Goal: Navigation & Orientation: Understand site structure

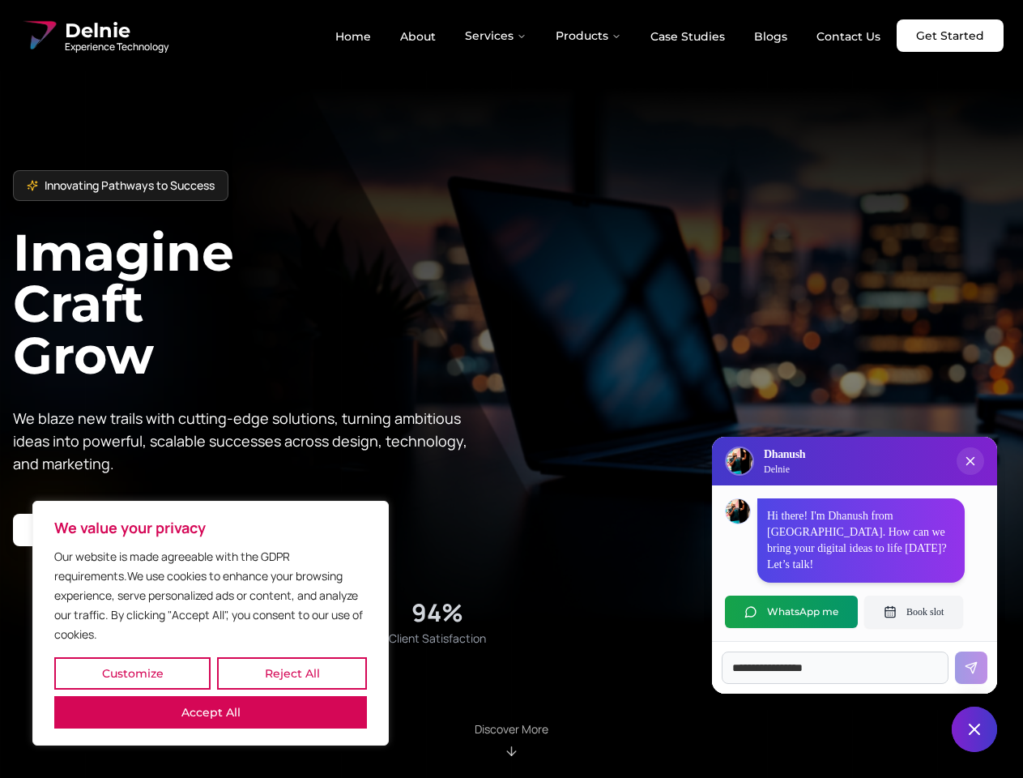
click at [132, 673] on button "Customize" at bounding box center [132, 673] width 156 height 32
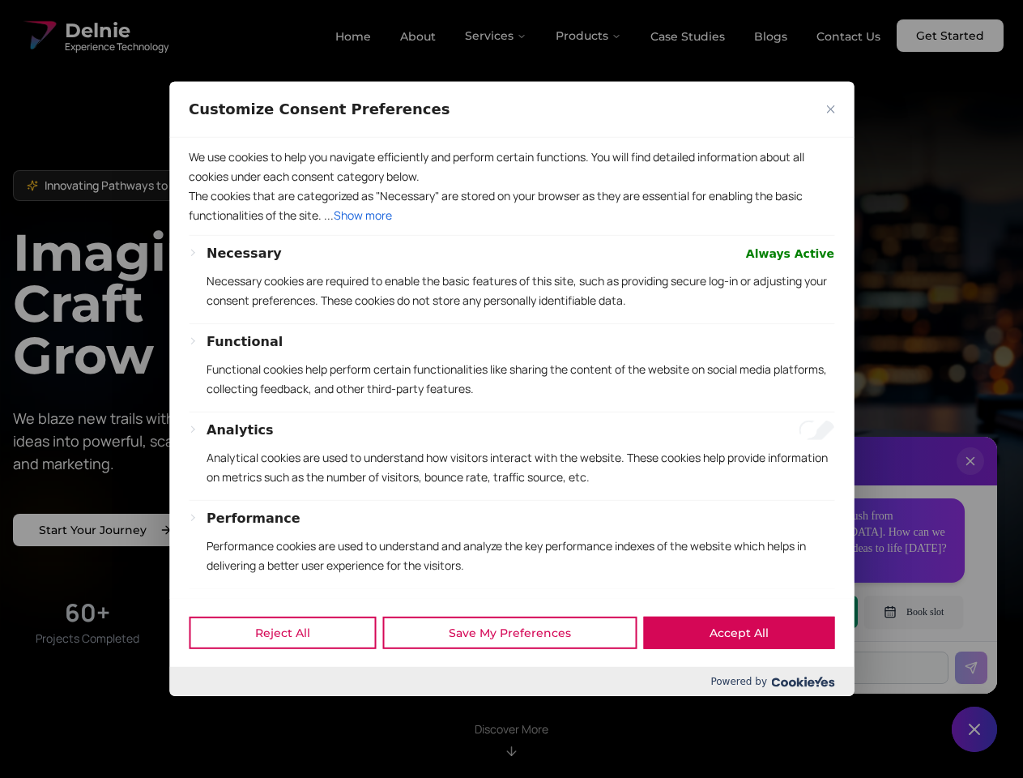
click at [292, 673] on div at bounding box center [511, 389] width 1023 height 778
click at [211, 667] on div "Reject All Save My Preferences Accept All" at bounding box center [511, 632] width 684 height 69
click at [511, 389] on div "Functional Functional cookies help perform certain functionalities like sharing…" at bounding box center [521, 371] width 628 height 79
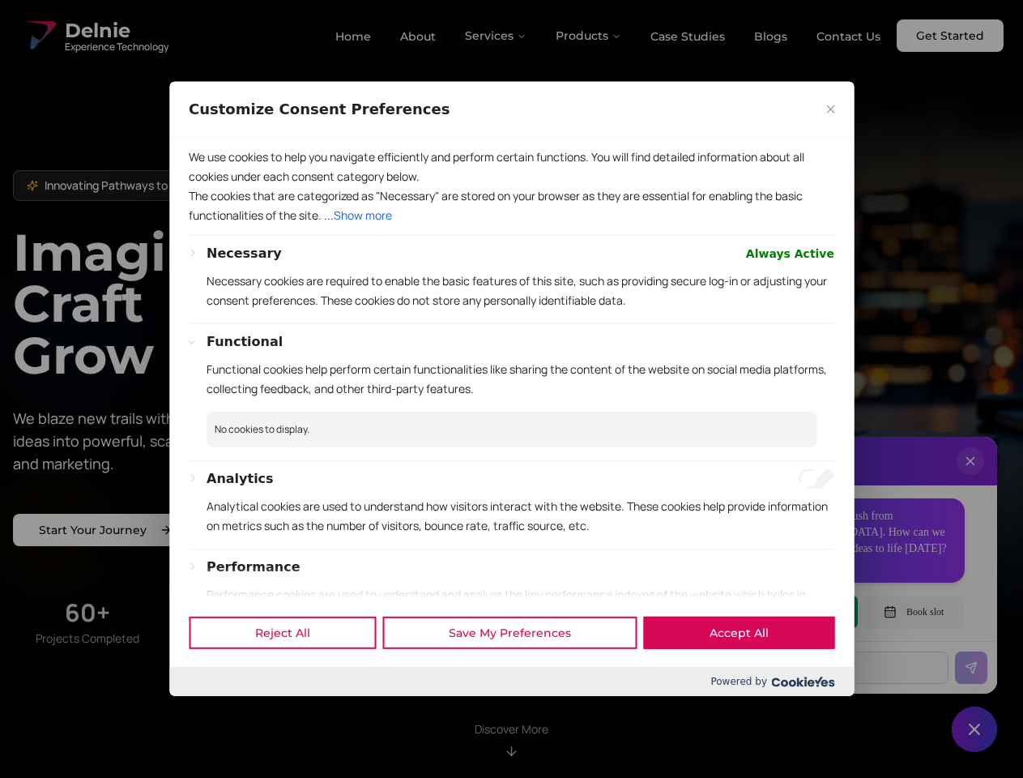
click at [496, 36] on div at bounding box center [511, 389] width 1023 height 778
click at [589, 36] on div at bounding box center [511, 389] width 1023 height 778
click at [970, 477] on div at bounding box center [511, 389] width 1023 height 778
click at [791, 611] on div "Reject All Save My Preferences Accept All" at bounding box center [511, 632] width 684 height 69
click at [914, 611] on div at bounding box center [511, 389] width 1023 height 778
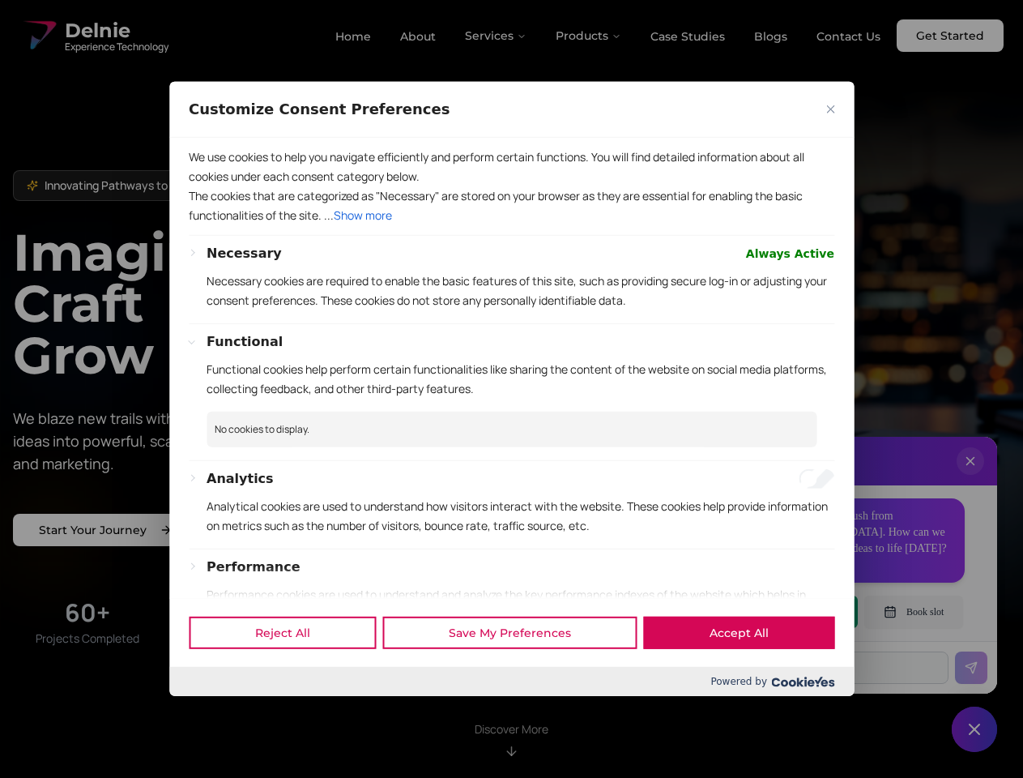
click at [974, 729] on div at bounding box center [511, 389] width 1023 height 778
